Goal: Transaction & Acquisition: Book appointment/travel/reservation

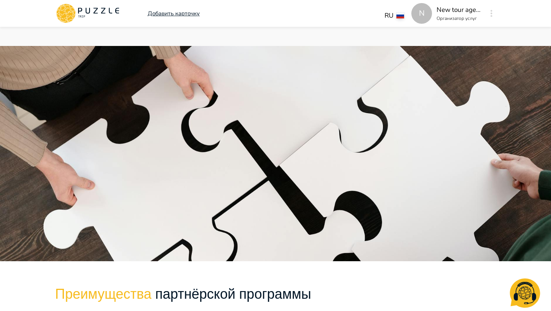
scroll to position [662, 0]
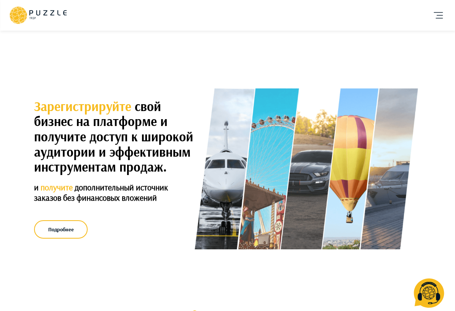
click at [439, 10] on icon "account of current user" at bounding box center [438, 15] width 15 height 15
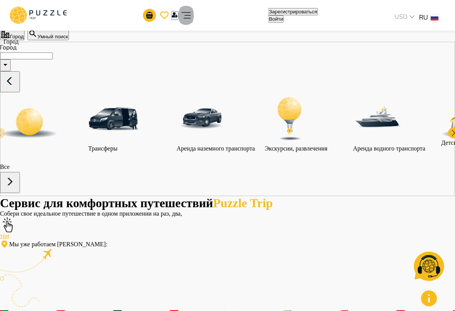
click at [194, 18] on icon "account of current user" at bounding box center [185, 15] width 15 height 15
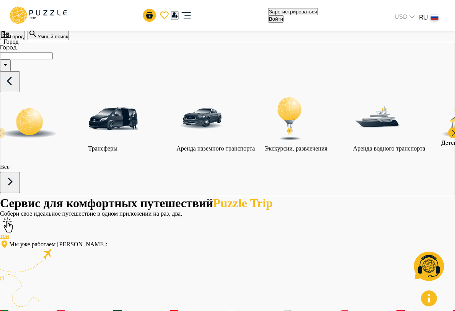
paste input "email"
type input "**********"
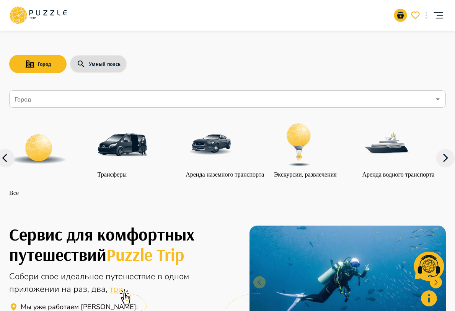
click at [436, 14] on icon "account of current user" at bounding box center [438, 15] width 15 height 15
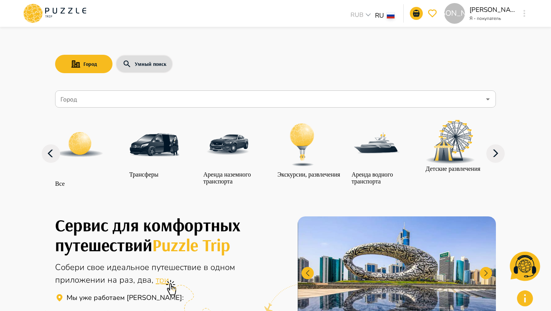
click at [455, 17] on div "Е" at bounding box center [524, 14] width 9 height 14
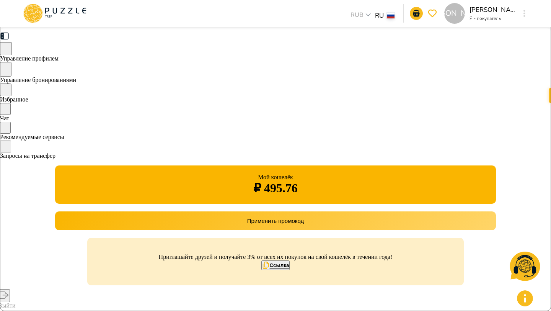
click at [76, 78] on span "Управление бронированиями" at bounding box center [38, 80] width 76 height 7
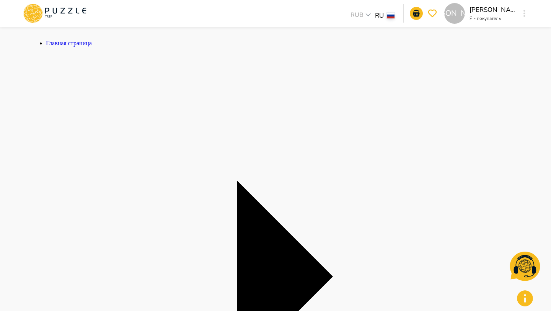
scroll to position [183, 0]
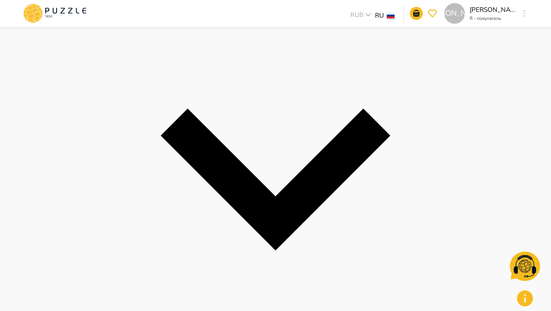
scroll to position [755, 0]
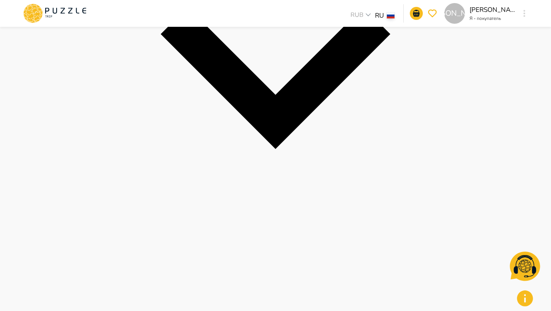
click at [525, 11] on icon "button" at bounding box center [525, 13] width 2 height 7
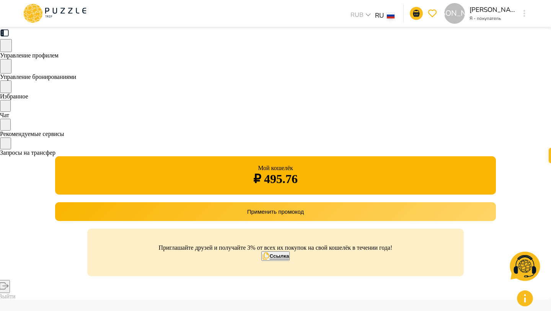
click at [76, 75] on span "Управление бронированиями" at bounding box center [38, 76] width 76 height 7
click at [527, 7] on div "[PERSON_NAME]" at bounding box center [524, 14] width 9 height 14
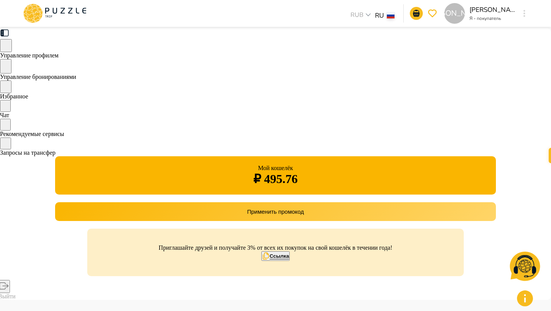
click at [64, 137] on span "Рекомендуемые сервисы" at bounding box center [32, 133] width 64 height 7
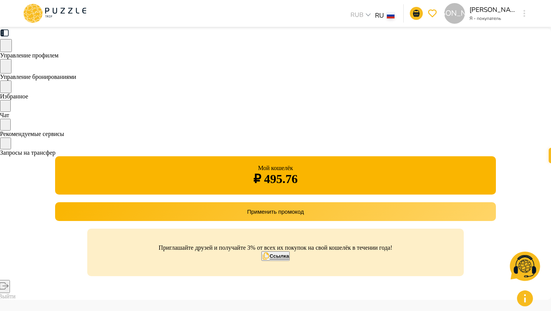
click at [132, 150] on div "Запросы на трансфер" at bounding box center [275, 146] width 551 height 19
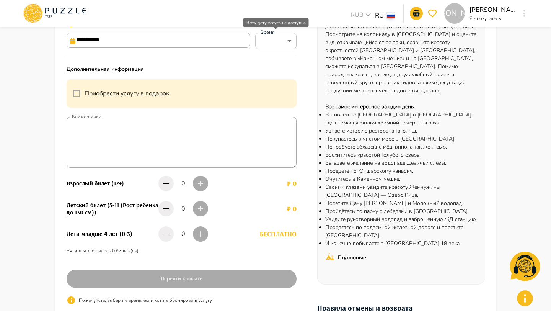
scroll to position [137, 0]
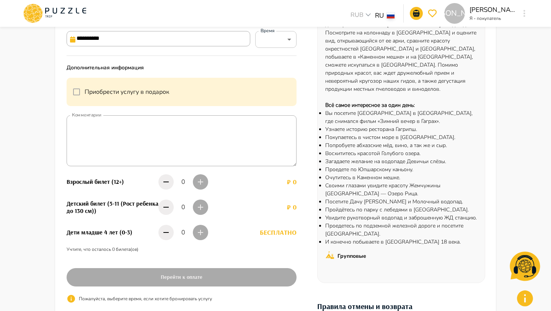
click at [201, 182] on div "0" at bounding box center [192, 181] width 69 height 19
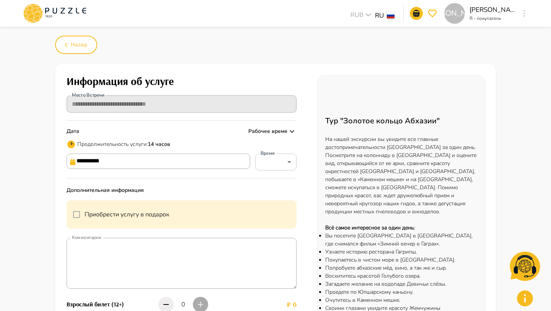
scroll to position [0, 0]
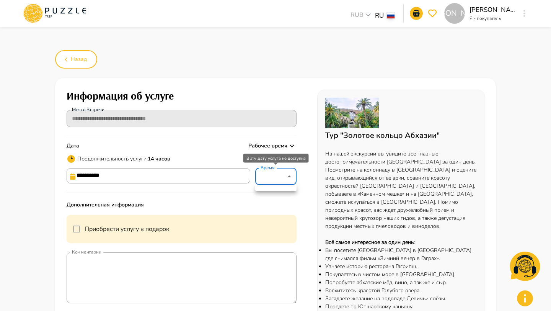
click at [211, 183] on div at bounding box center [275, 155] width 551 height 311
click at [186, 176] on input "**********" at bounding box center [159, 175] width 184 height 15
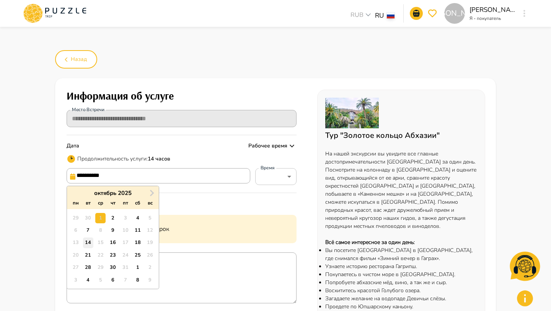
click at [88, 241] on div "14" at bounding box center [88, 242] width 10 height 10
type input "**********"
type input "*****"
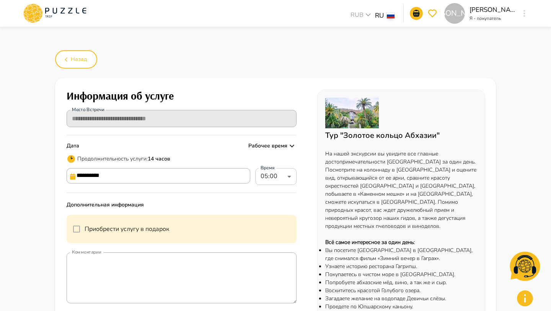
click at [163, 176] on input "**********" at bounding box center [159, 175] width 184 height 15
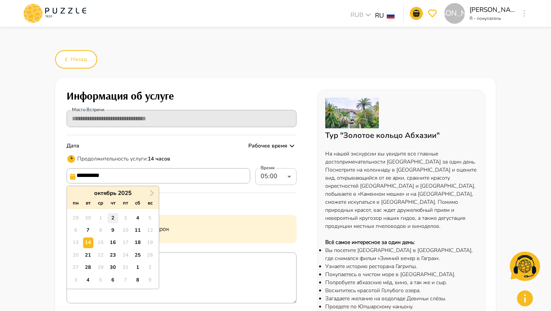
click at [113, 219] on div "2" at bounding box center [113, 218] width 10 height 10
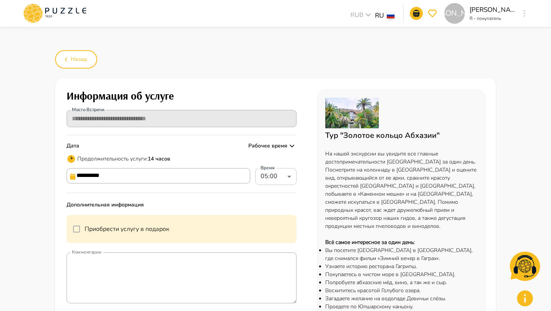
type input "**********"
click at [229, 46] on div at bounding box center [275, 155] width 551 height 311
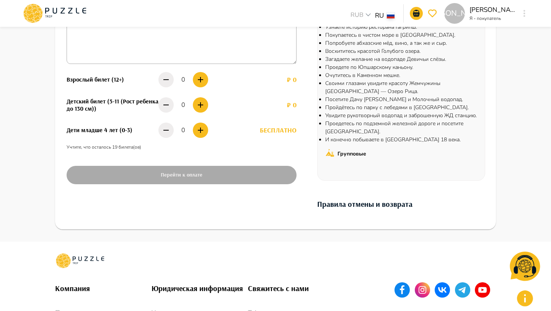
scroll to position [251, 0]
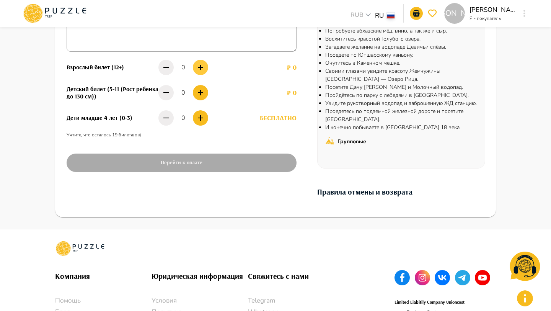
click at [198, 73] on button "button" at bounding box center [200, 67] width 15 height 15
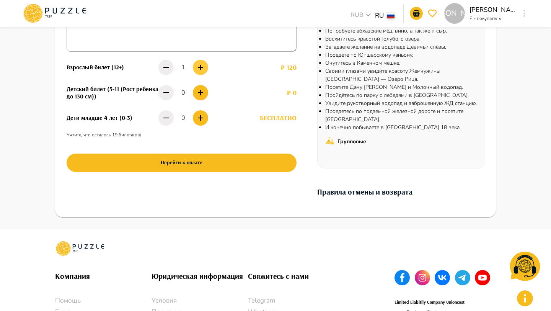
click at [201, 67] on icon "button" at bounding box center [200, 67] width 5 height 5
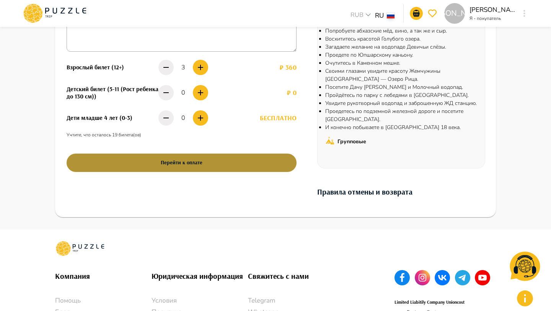
click at [199, 163] on button "Перейти к оплате" at bounding box center [182, 162] width 230 height 18
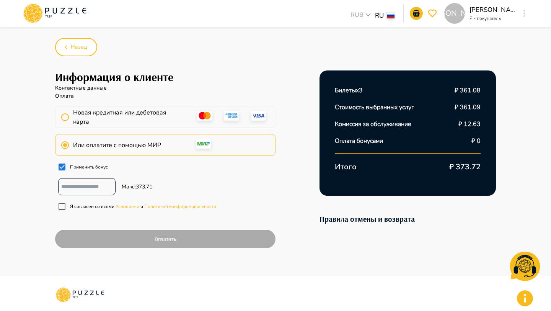
click at [76, 189] on input "number" at bounding box center [86, 186] width 57 height 13
click at [71, 45] on span "Назад" at bounding box center [79, 47] width 16 height 10
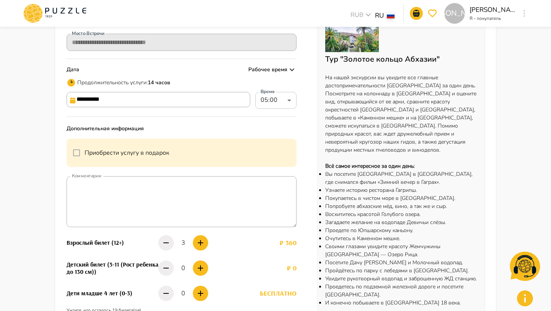
scroll to position [158, 0]
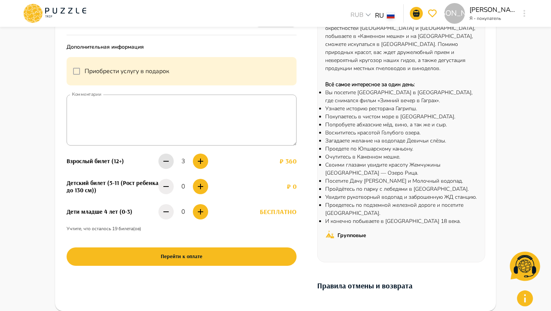
click at [165, 160] on icon "button" at bounding box center [165, 161] width 9 height 9
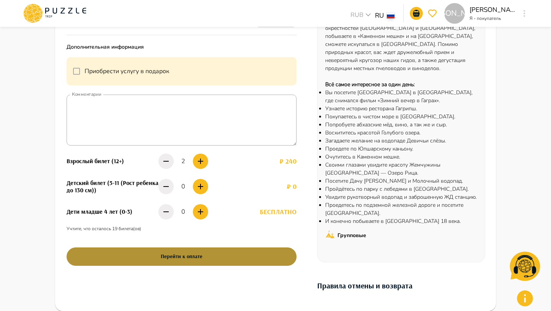
click at [220, 261] on button "Перейти к оплате" at bounding box center [182, 256] width 230 height 18
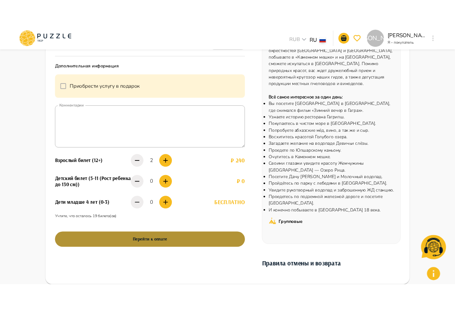
scroll to position [0, 0]
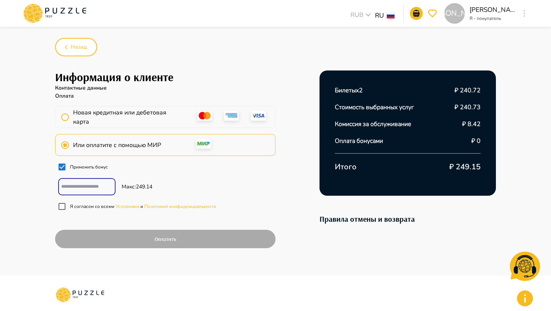
click at [85, 186] on input "number" at bounding box center [86, 186] width 57 height 13
type input "***"
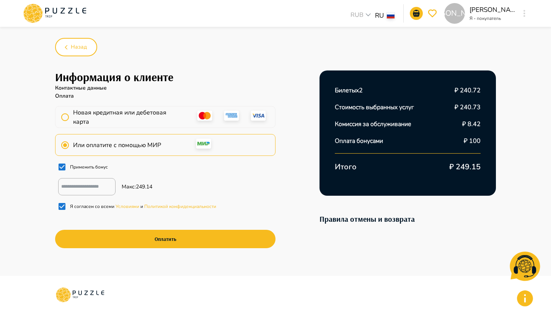
click at [324, 57] on div "Назад Информация о клиенте Контактные данные Оплата Новая кредитная или дебетов…" at bounding box center [275, 151] width 441 height 247
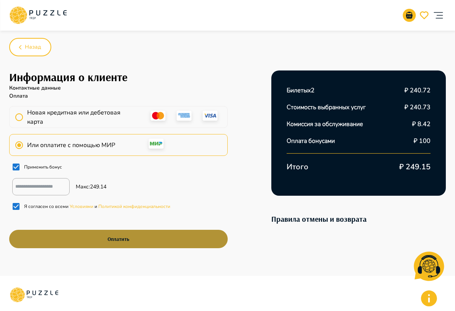
click at [111, 237] on button "Оплатить" at bounding box center [118, 239] width 219 height 18
